Goal: Task Accomplishment & Management: Complete application form

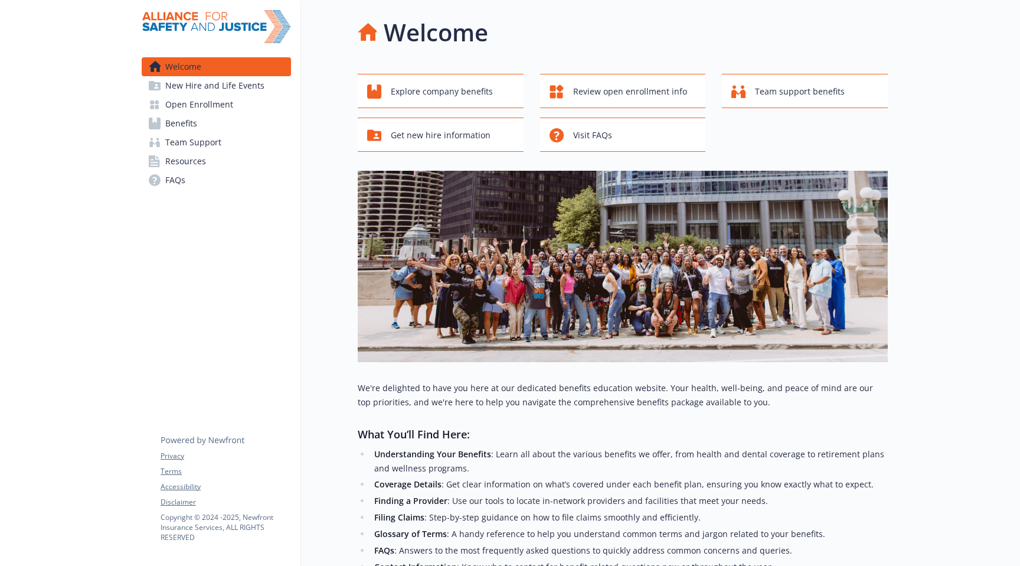
click at [218, 113] on span "Open Enrollment" at bounding box center [199, 104] width 68 height 19
